Goal: Task Accomplishment & Management: Use online tool/utility

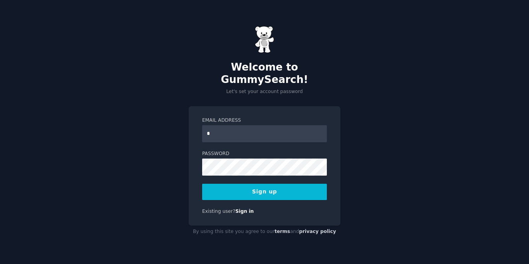
type input "**********"
click at [202, 184] on button "Sign up" at bounding box center [264, 192] width 125 height 16
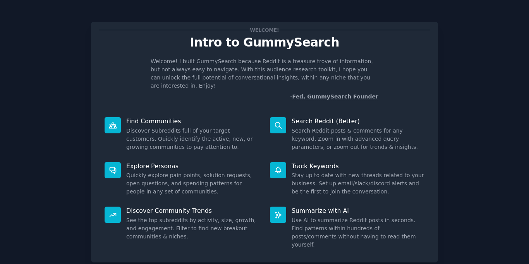
click at [185, 217] on dd "See the top subreddits by activity, size, growth, and engagement. Filter to fin…" at bounding box center [192, 228] width 133 height 24
click at [259, 32] on span "Welcome!" at bounding box center [265, 30] width 32 height 8
click at [260, 43] on p "Intro to GummySearch" at bounding box center [264, 43] width 331 height 14
click at [334, 93] on link "Fed, GummySearch Founder" at bounding box center [335, 96] width 86 height 7
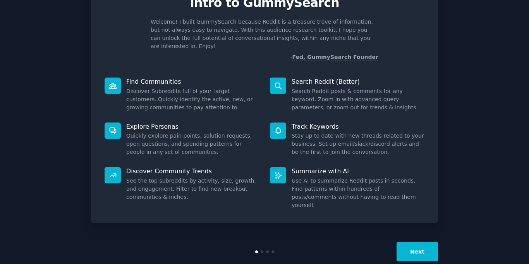
click at [417, 242] on button "Next" at bounding box center [417, 251] width 41 height 19
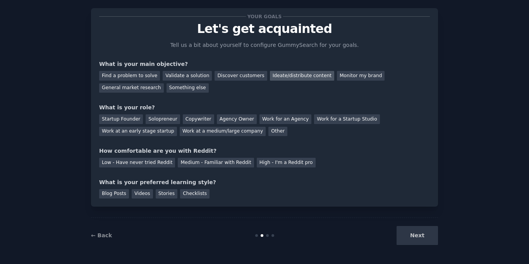
click at [276, 78] on div "Ideate/distribute content" at bounding box center [302, 76] width 64 height 10
click at [268, 129] on div "Other" at bounding box center [277, 132] width 19 height 10
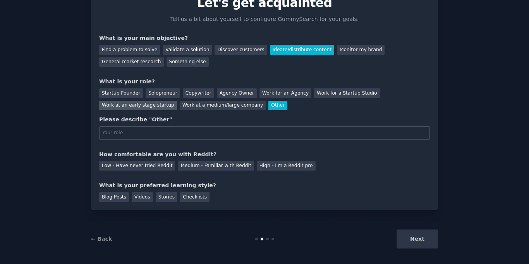
click at [177, 101] on div "Work at an early stage startup" at bounding box center [138, 106] width 78 height 10
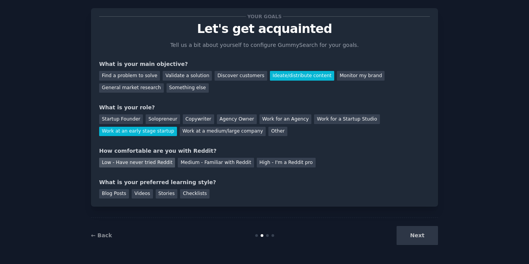
click at [144, 162] on div "Low - Have never tried Reddit" at bounding box center [137, 163] width 76 height 10
click at [184, 198] on div "Checklists" at bounding box center [194, 194] width 29 height 10
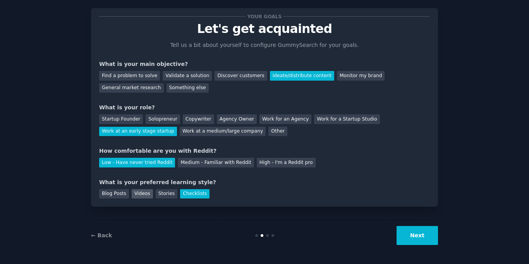
click at [142, 197] on div "Videos" at bounding box center [142, 194] width 21 height 10
click at [186, 194] on div "Checklists" at bounding box center [194, 194] width 29 height 10
click at [426, 231] on button "Next" at bounding box center [417, 235] width 41 height 19
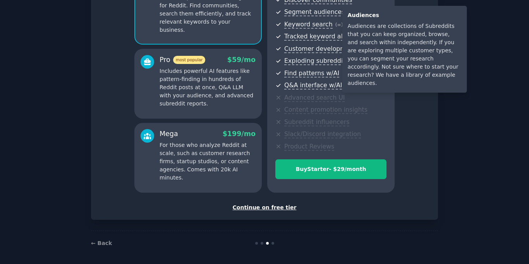
scroll to position [97, 0]
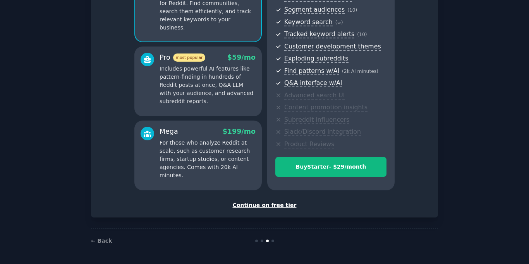
click at [263, 205] on div "Continue on free tier" at bounding box center [264, 205] width 331 height 8
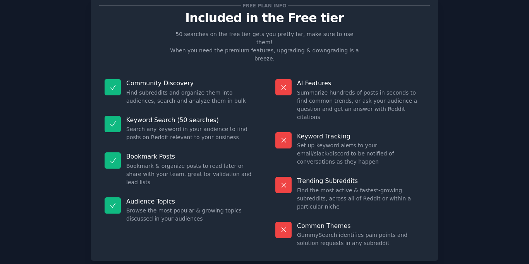
scroll to position [28, 0]
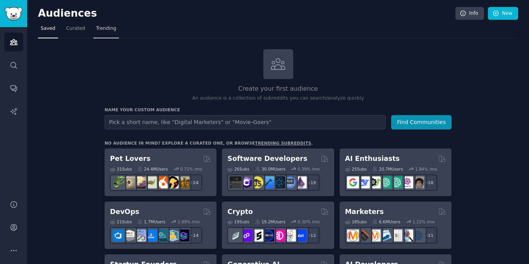
click at [96, 26] on span "Trending" at bounding box center [106, 28] width 20 height 7
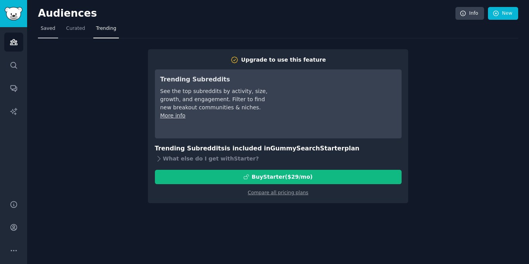
click at [41, 26] on span "Saved" at bounding box center [48, 28] width 15 height 7
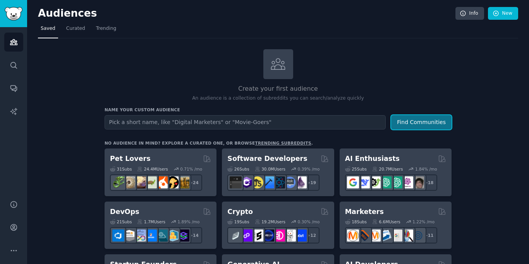
click at [404, 127] on button "Find Communities" at bounding box center [421, 122] width 60 height 14
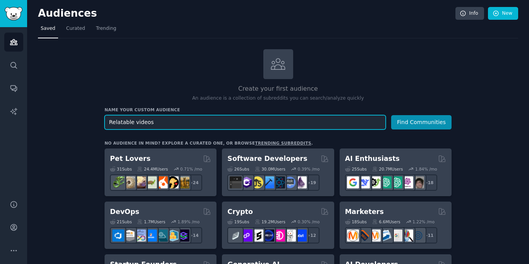
type input "Relatable videos"
click at [391, 115] on button "Find Communities" at bounding box center [421, 122] width 60 height 14
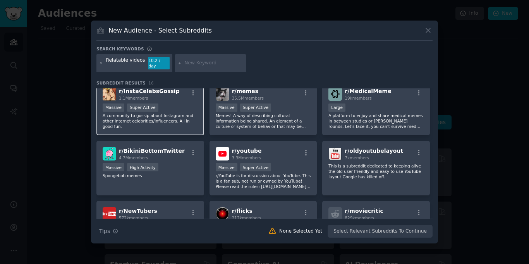
scroll to position [129, 0]
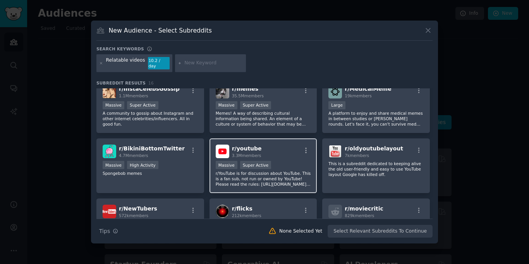
click at [255, 178] on p "r/YouTube is for discussion about YouTube. This is a fan sub, not run or owned …" at bounding box center [263, 178] width 95 height 16
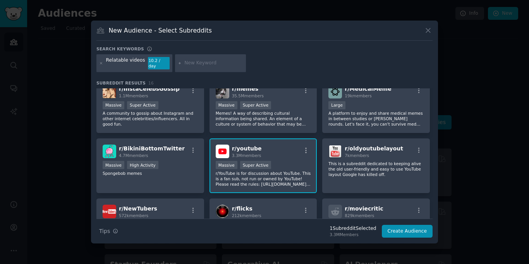
click at [280, 164] on div ">= 95th percentile for submissions / day Massive Super Active" at bounding box center [263, 166] width 95 height 10
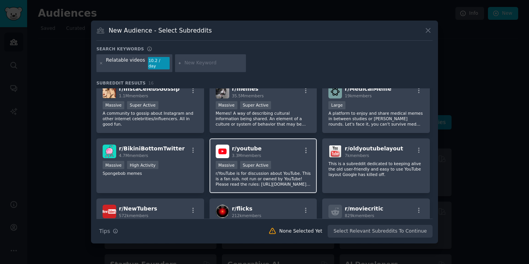
click at [280, 164] on div ">= 95th percentile for submissions / day Massive Super Active" at bounding box center [263, 166] width 95 height 10
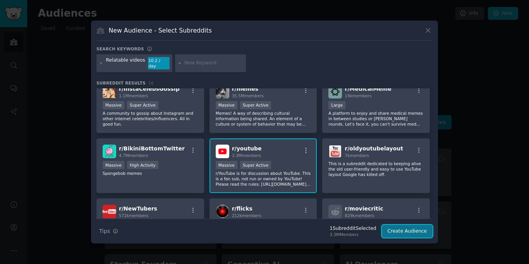
click at [399, 227] on button "Create Audience" at bounding box center [407, 231] width 51 height 13
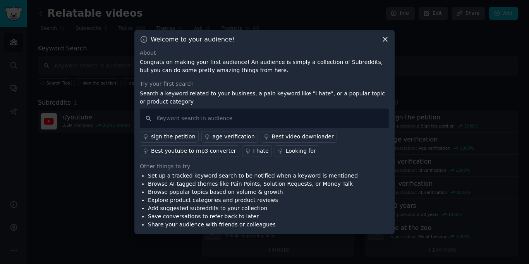
click at [382, 37] on icon at bounding box center [385, 39] width 8 height 8
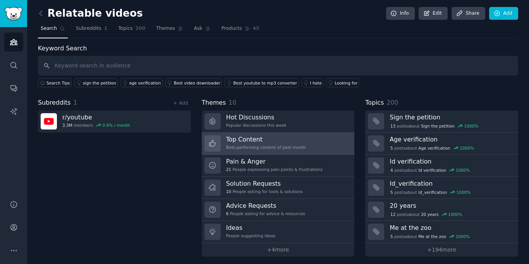
click at [234, 141] on h3 "Top Content" at bounding box center [266, 139] width 80 height 8
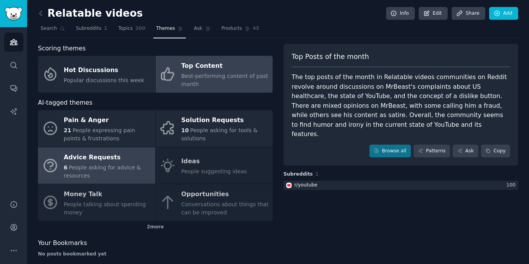
click at [122, 181] on link "Advice Requests 6 People asking for advice & resources" at bounding box center [96, 165] width 117 height 37
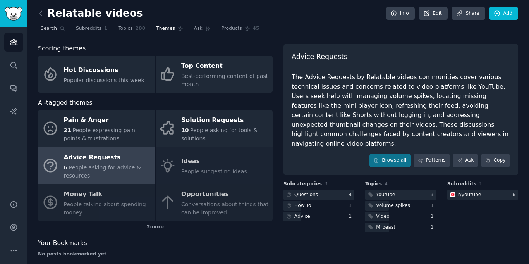
click at [48, 31] on span "Search" at bounding box center [49, 28] width 16 height 7
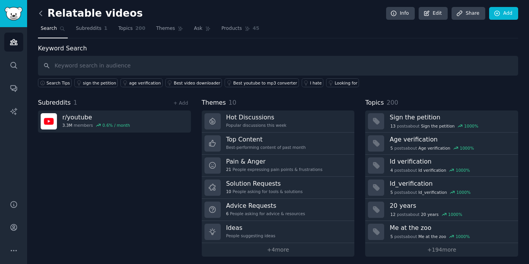
click at [39, 14] on icon at bounding box center [41, 13] width 8 height 8
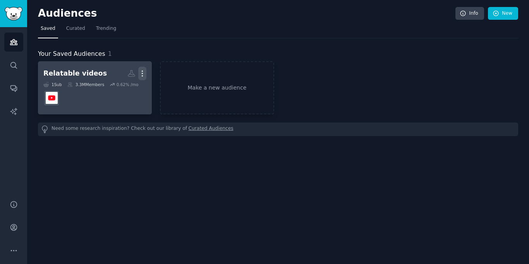
click at [143, 76] on icon "button" at bounding box center [142, 73] width 8 height 8
click at [125, 89] on p "Delete" at bounding box center [121, 90] width 18 height 8
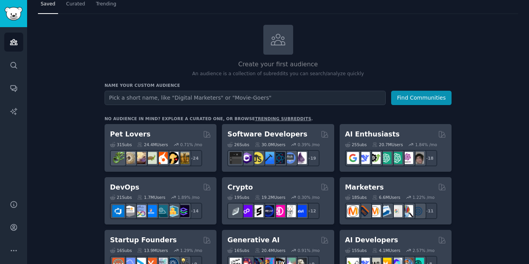
scroll to position [26, 0]
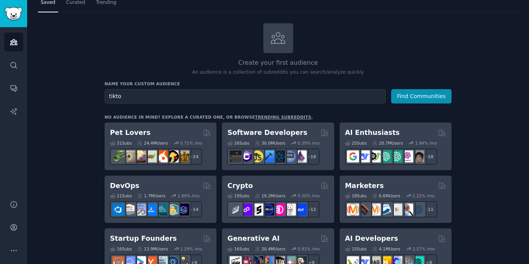
type input "tiktok"
type input "TikTok dances"
click at [391, 89] on button "Find Communities" at bounding box center [421, 96] width 60 height 14
